Goal: Information Seeking & Learning: Find specific fact

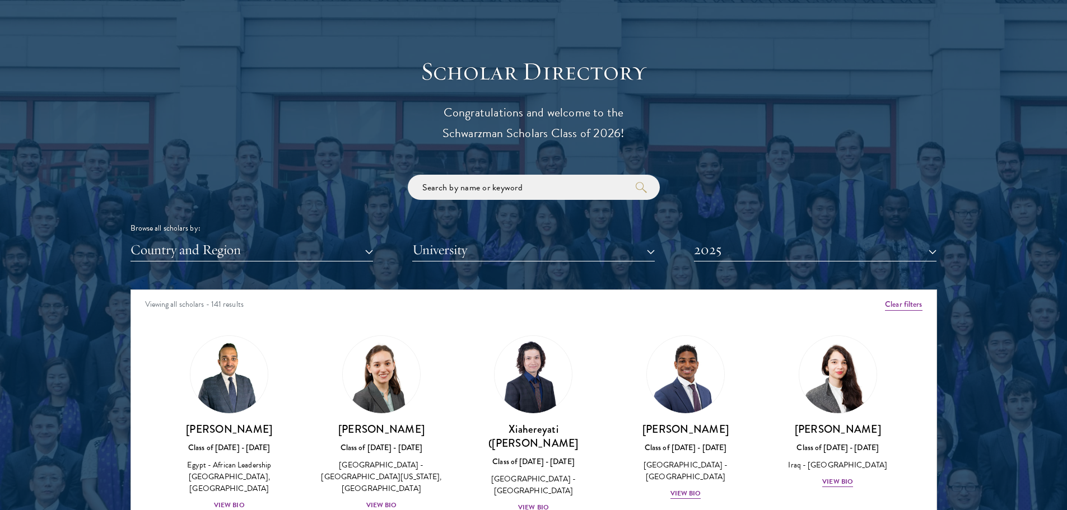
scroll to position [1232, 0]
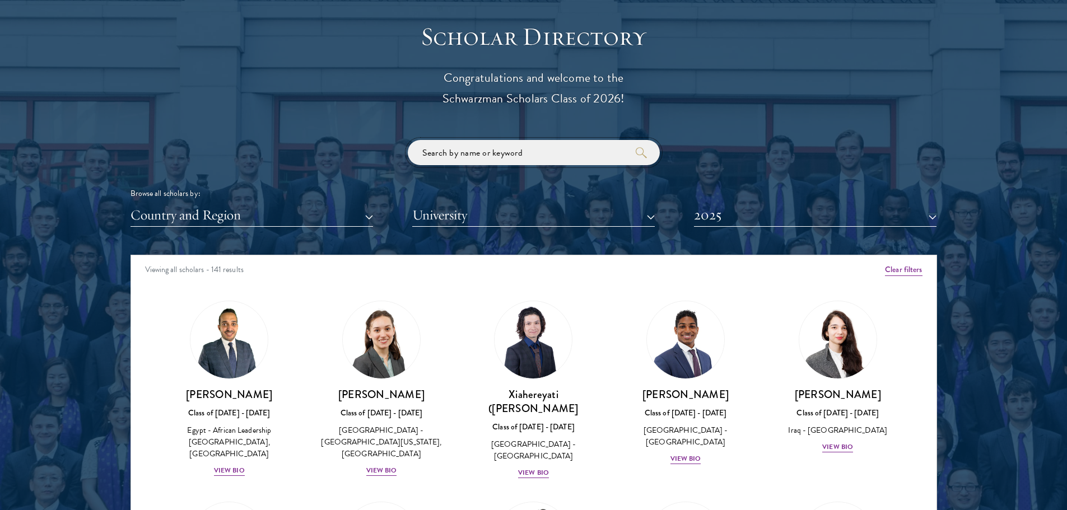
click at [529, 158] on input "search" at bounding box center [534, 152] width 252 height 25
click button "submit" at bounding box center [0, 0] width 0 height 0
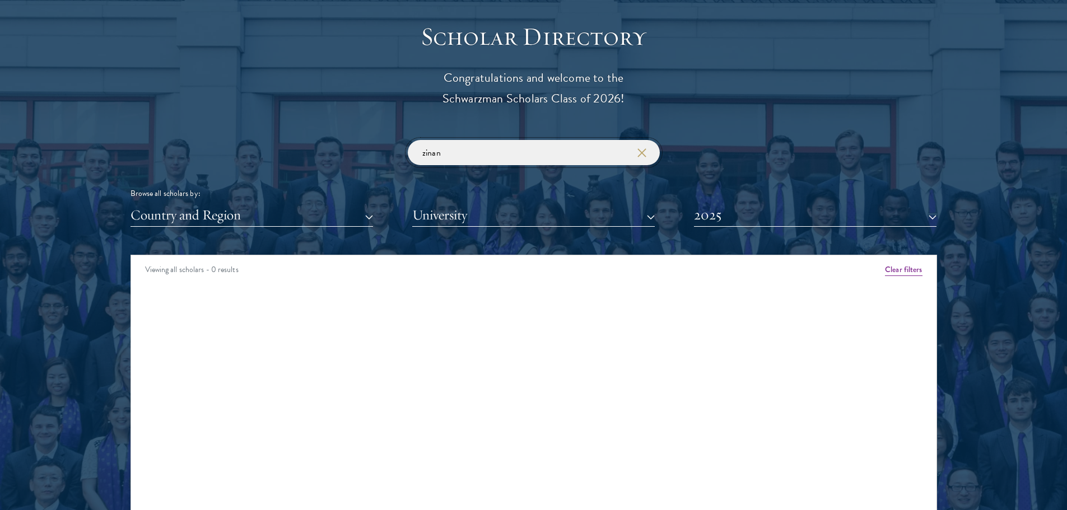
drag, startPoint x: 468, startPoint y: 156, endPoint x: 392, endPoint y: 150, distance: 76.4
click at [392, 150] on div "zinan Browse all scholars by: Country and Region All Countries and Regions [GEO…" at bounding box center [534, 183] width 807 height 87
type input "c"
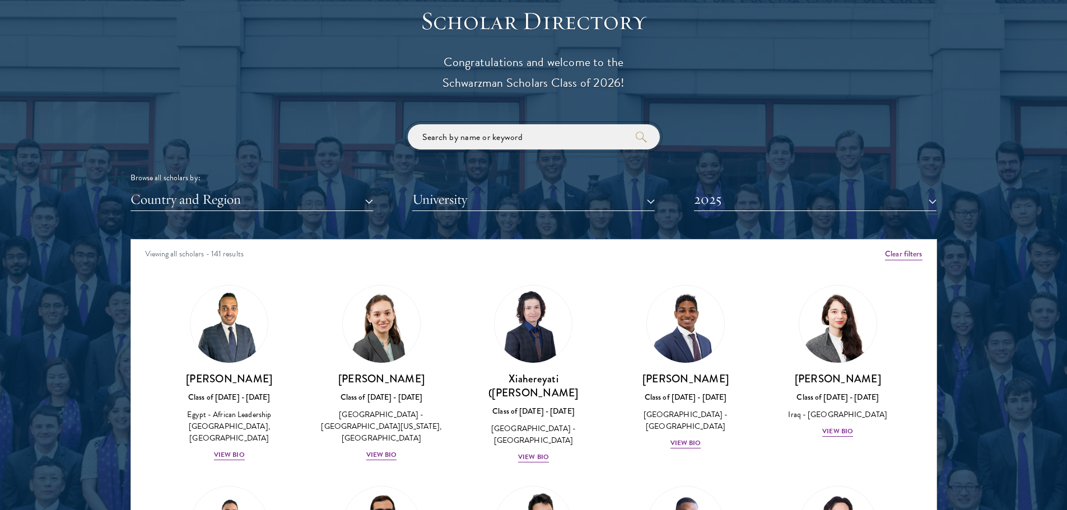
scroll to position [1232, 0]
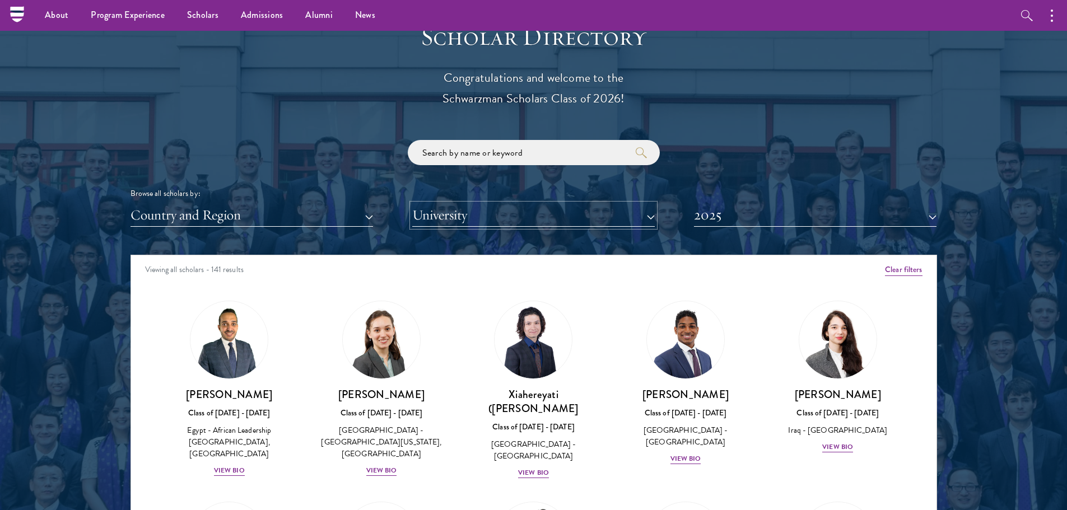
click at [450, 215] on button "University" at bounding box center [533, 215] width 243 height 23
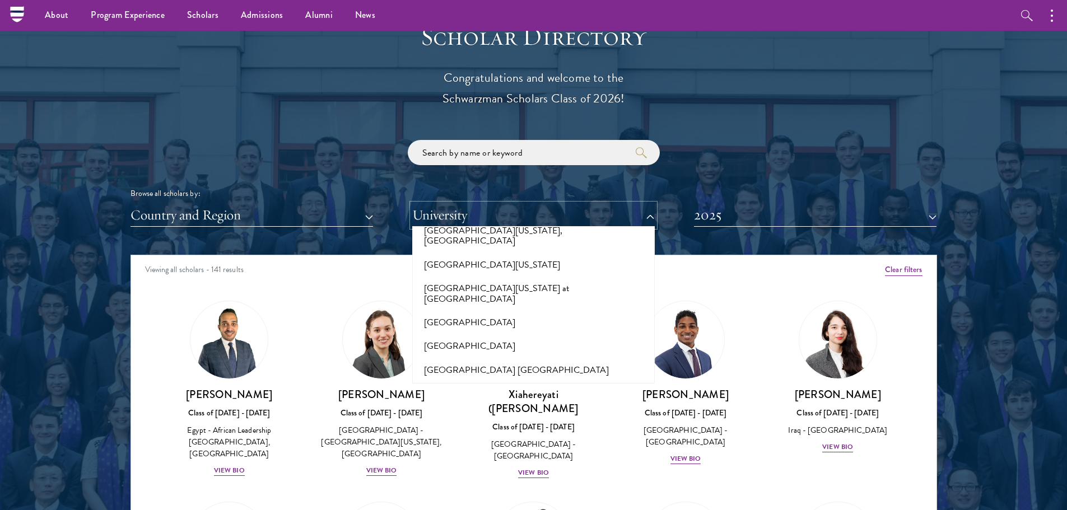
scroll to position [10127, 0]
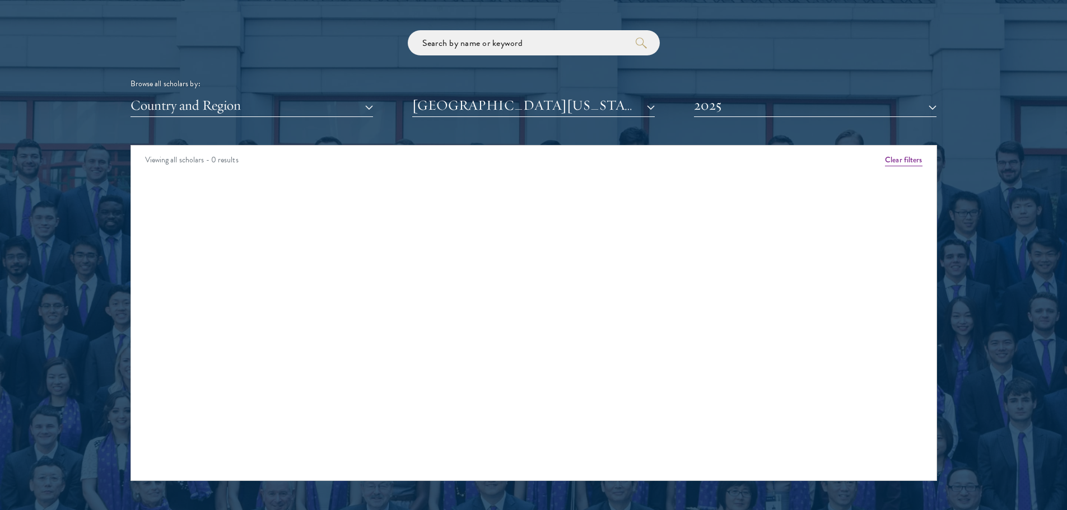
scroll to position [1344, 0]
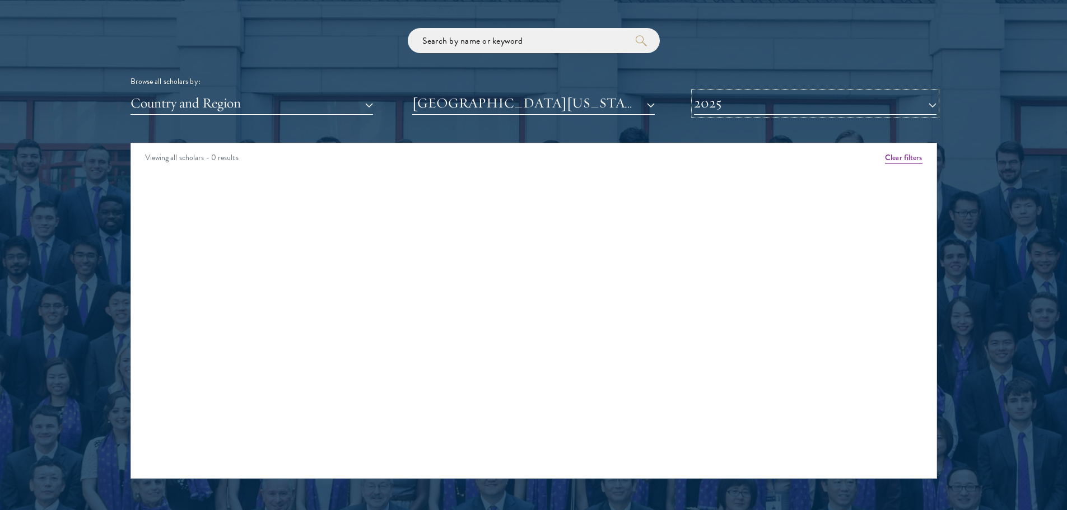
click at [719, 105] on button "2025" at bounding box center [815, 103] width 243 height 23
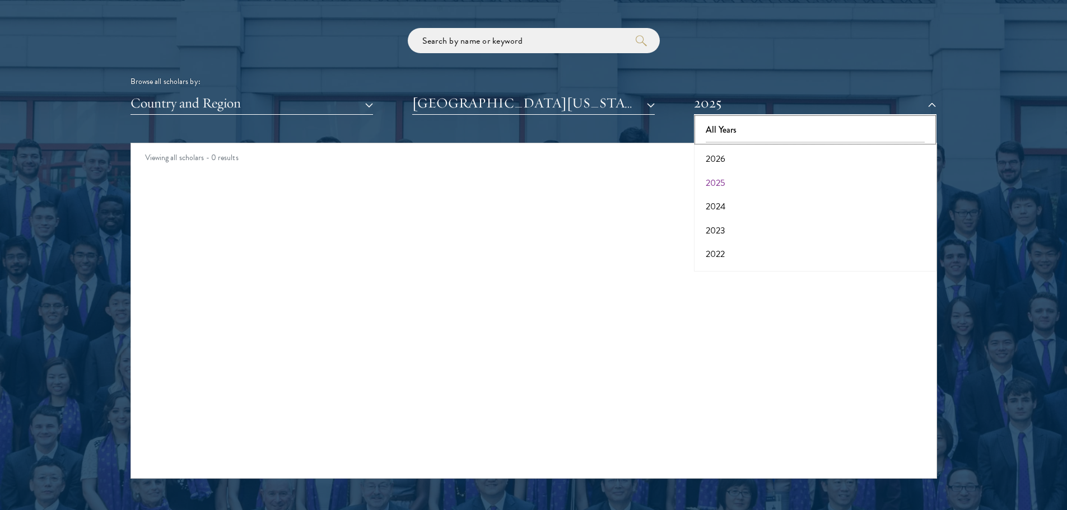
click at [717, 126] on button "All Years" at bounding box center [815, 130] width 236 height 24
